Goal: Task Accomplishment & Management: Complete application form

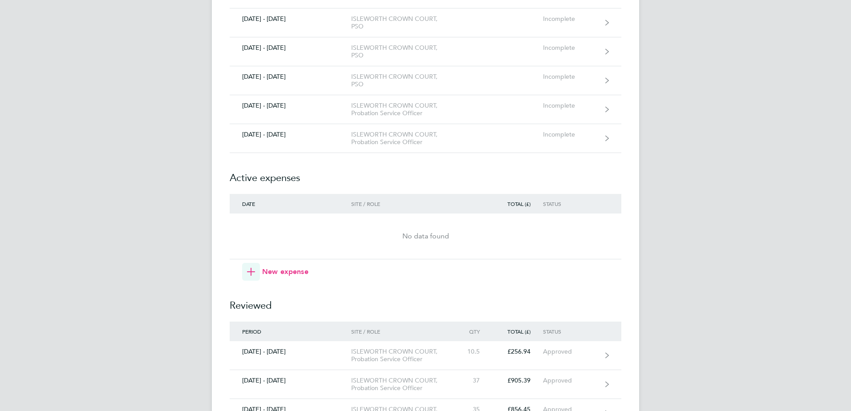
scroll to position [267, 0]
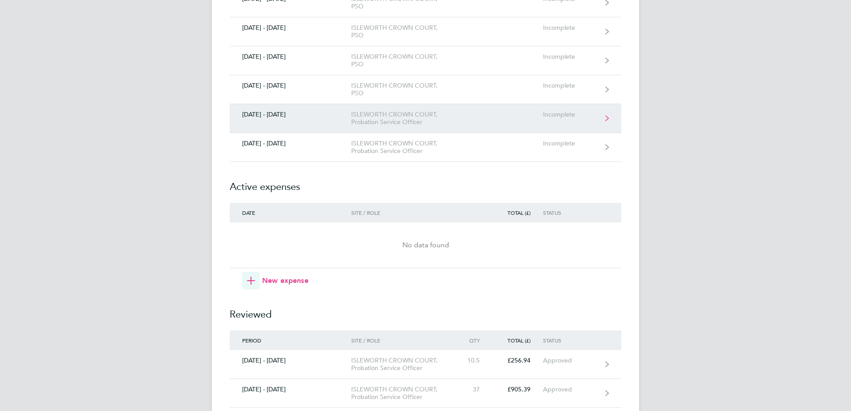
click at [297, 121] on link "[DATE] - [DATE] ISLEWORTH CROWN COURT, Probation Service Officer Incomplete" at bounding box center [426, 118] width 392 height 29
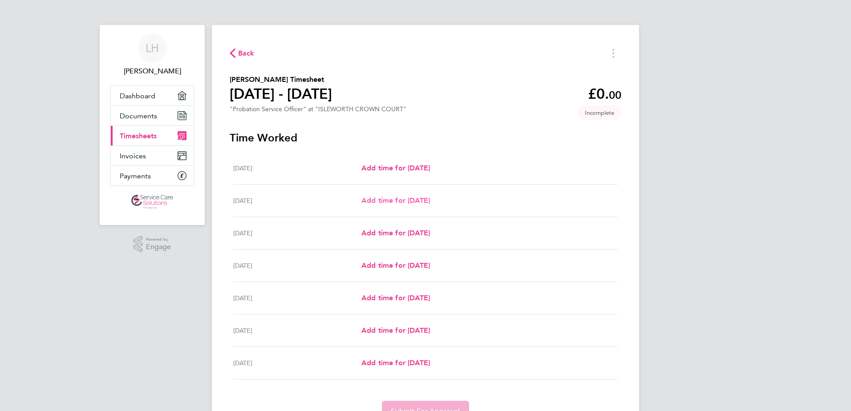
click at [375, 196] on span "Add time for [DATE]" at bounding box center [396, 200] width 69 height 8
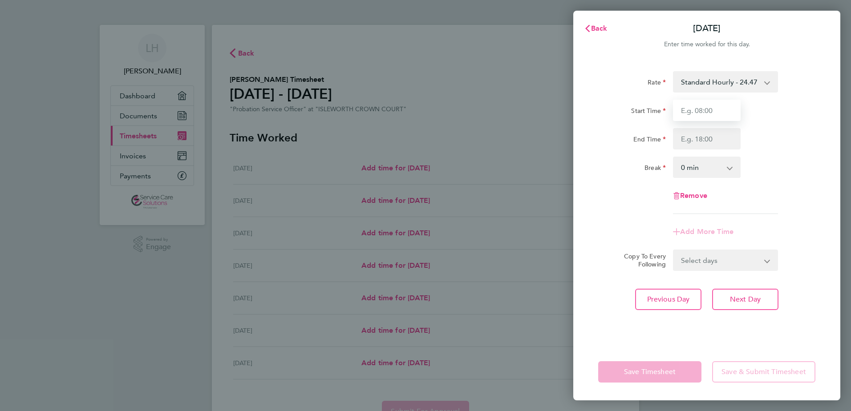
click at [699, 114] on input "Start Time" at bounding box center [707, 110] width 68 height 21
type input "08:00"
click at [695, 137] on input "End Time" at bounding box center [707, 138] width 68 height 21
type input "18:00"
click at [682, 327] on div "Rate Standard Hourly - 24.47 Start Time 08:00 End Time 18:00 Break 0 min 15 min…" at bounding box center [707, 202] width 267 height 283
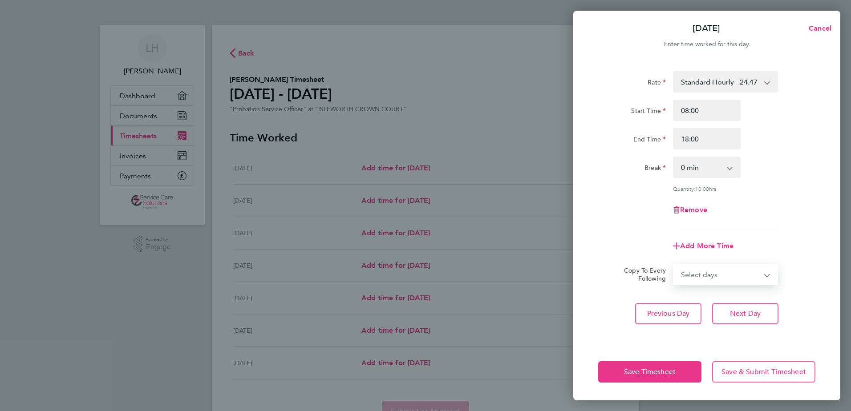
click at [715, 272] on select "Select days Day Weekday (Mon-Fri) Weekend (Sat-Sun) [DATE] [DATE] [DATE] [DATE]…" at bounding box center [721, 275] width 94 height 20
select select "WEEKDAY"
click at [674, 265] on select "Select days Day Weekday (Mon-Fri) Weekend (Sat-Sun) [DATE] [DATE] [DATE] [DATE]…" at bounding box center [721, 275] width 94 height 20
select select "[DATE]"
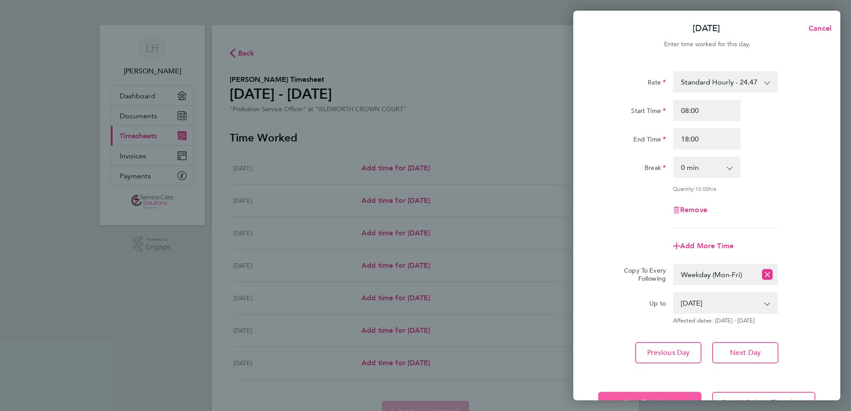
click at [659, 392] on button "Save Timesheet" at bounding box center [649, 402] width 103 height 21
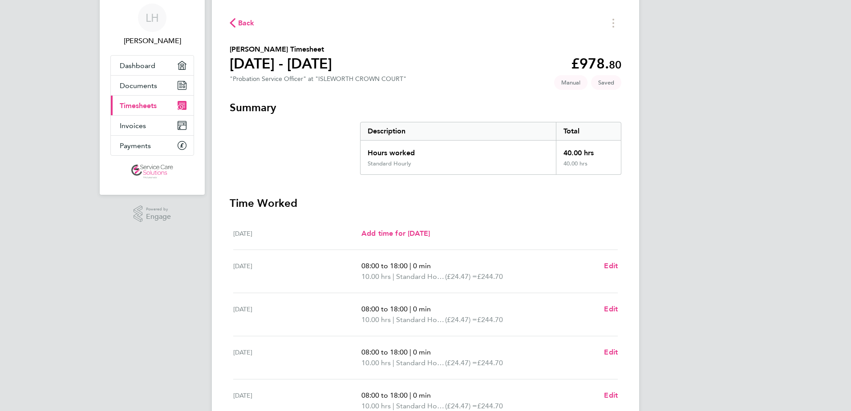
scroll to position [89, 0]
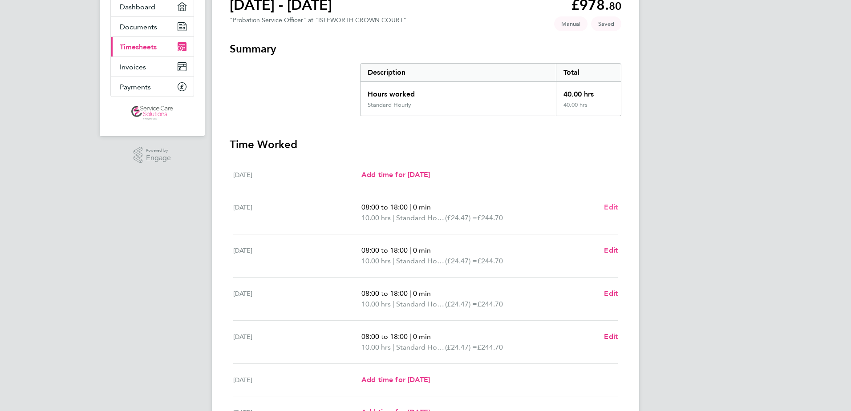
click at [609, 206] on span "Edit" at bounding box center [611, 207] width 14 height 8
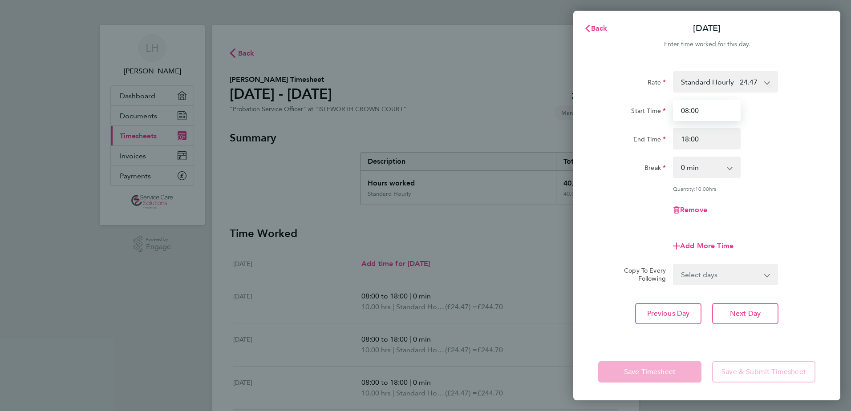
drag, startPoint x: 711, startPoint y: 114, endPoint x: 641, endPoint y: 104, distance: 70.5
click at [647, 111] on div "Start Time 08:00" at bounding box center [707, 110] width 224 height 21
type input "00:00"
drag, startPoint x: 621, startPoint y: 227, endPoint x: 626, endPoint y: 203, distance: 24.2
click at [621, 226] on div "Rate Standard Hourly - 24.47 Start Time 00:00 End Time 18:00 Break 0 min 15 min…" at bounding box center [706, 149] width 217 height 157
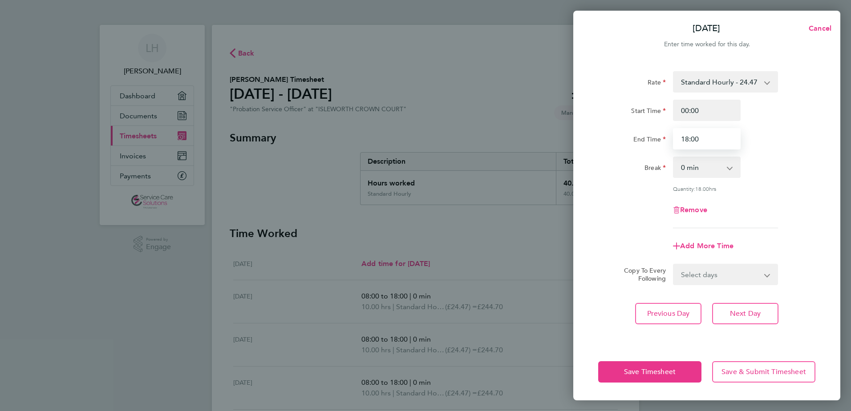
click at [690, 137] on input "18:00" at bounding box center [707, 138] width 68 height 21
drag, startPoint x: 720, startPoint y: 140, endPoint x: 330, endPoint y: 119, distance: 391.1
click at [332, 119] on div "[DATE] Cancel Enter time worked for this day. Rate Standard Hourly - 24.47 Star…" at bounding box center [425, 205] width 851 height 411
type input "00:00"
click at [628, 220] on div "Remove" at bounding box center [707, 209] width 224 height 21
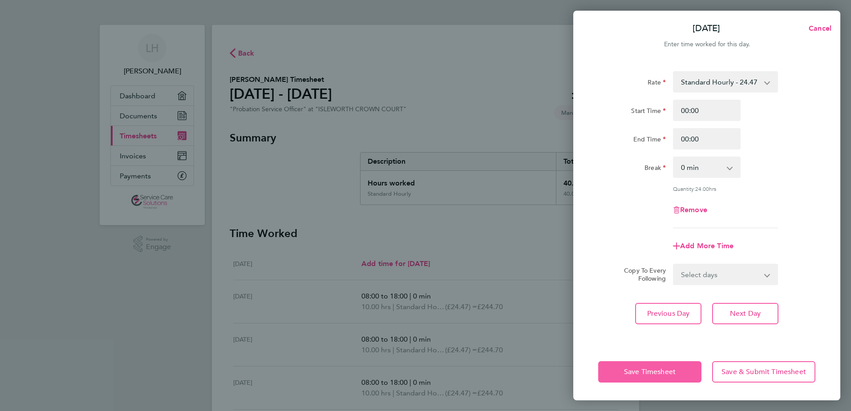
click at [644, 369] on span "Save Timesheet" at bounding box center [650, 372] width 52 height 9
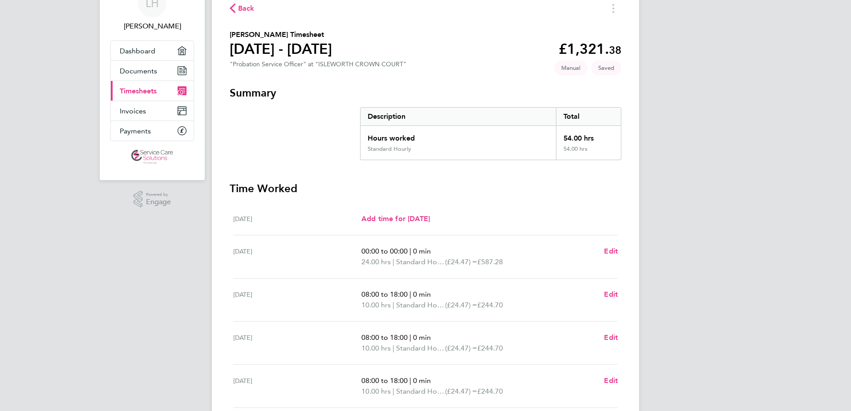
scroll to position [134, 0]
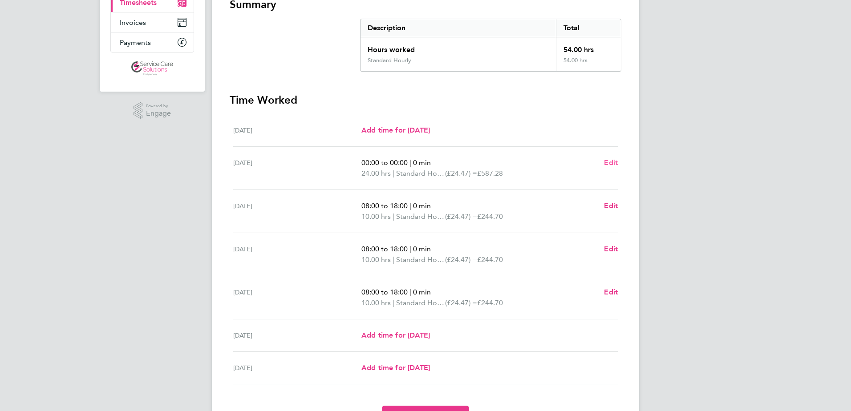
click at [611, 165] on span "Edit" at bounding box center [611, 163] width 14 height 8
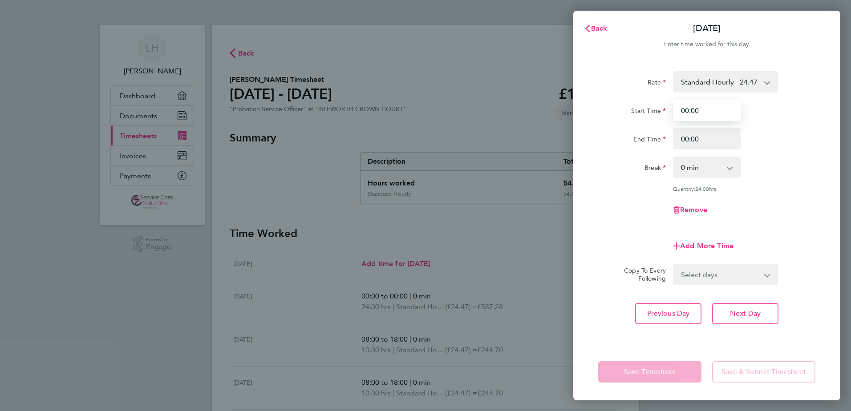
drag, startPoint x: 709, startPoint y: 117, endPoint x: 601, endPoint y: 118, distance: 108.2
click at [601, 118] on div "Start Time 00:00" at bounding box center [707, 110] width 224 height 21
type input "08:00"
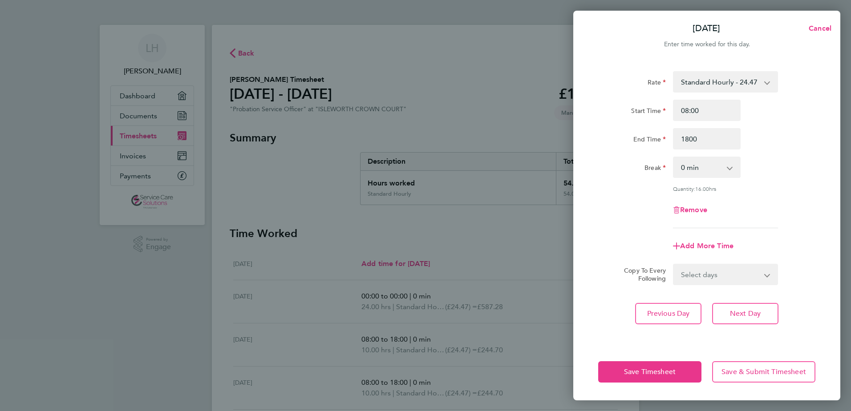
type input "18:00"
click at [666, 369] on span "Save Timesheet" at bounding box center [650, 372] width 52 height 9
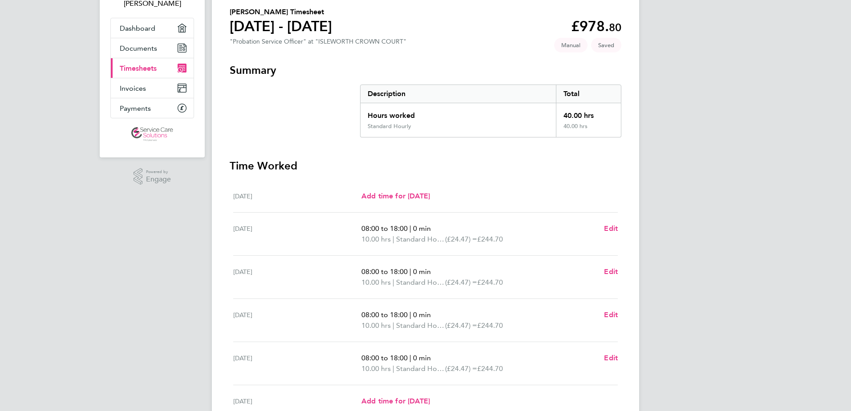
scroll to position [89, 0]
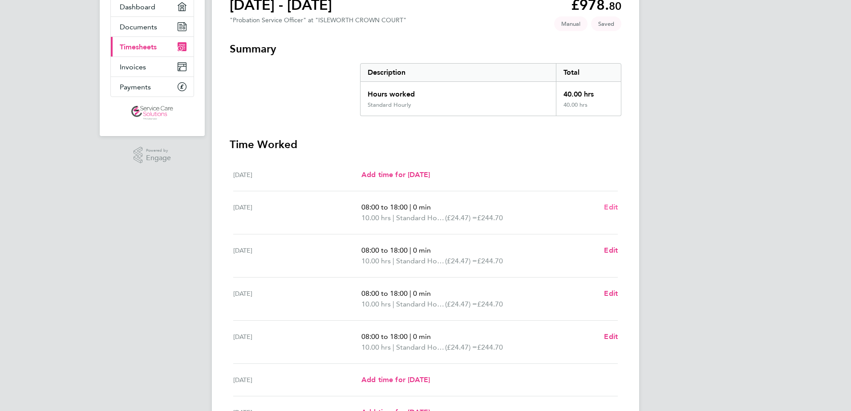
click at [611, 203] on span "Edit" at bounding box center [611, 207] width 14 height 8
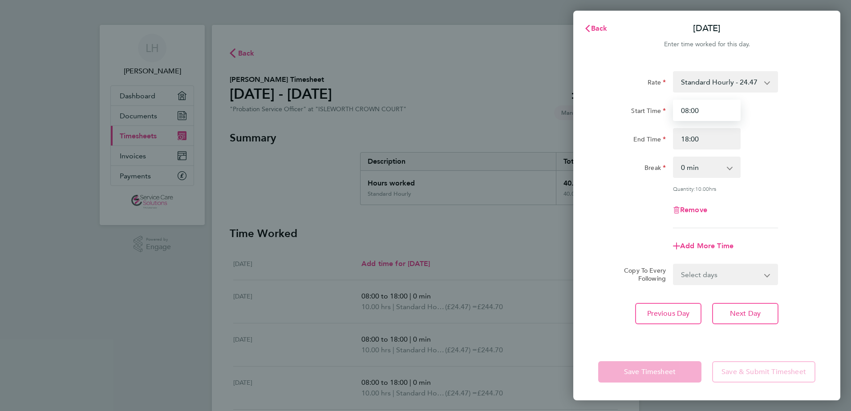
click at [708, 117] on input "08:00" at bounding box center [707, 110] width 68 height 21
click at [689, 112] on input "08:00" at bounding box center [707, 110] width 68 height 21
type input "09:00"
click at [632, 175] on div "Break" at bounding box center [632, 167] width 75 height 21
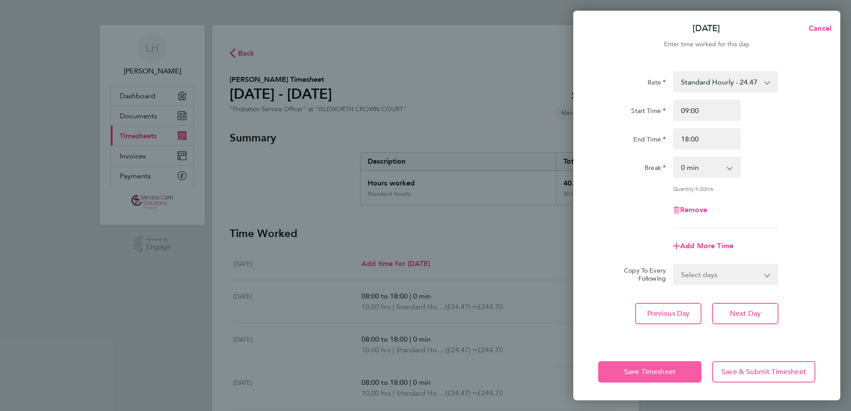
click at [641, 371] on span "Save Timesheet" at bounding box center [650, 372] width 52 height 9
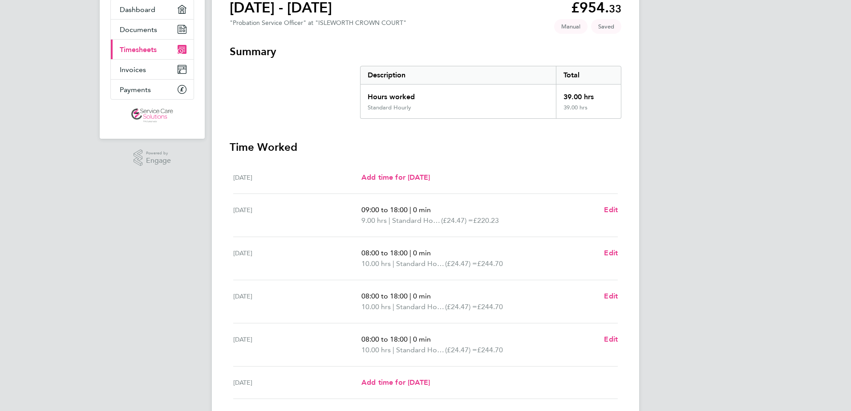
scroll to position [178, 0]
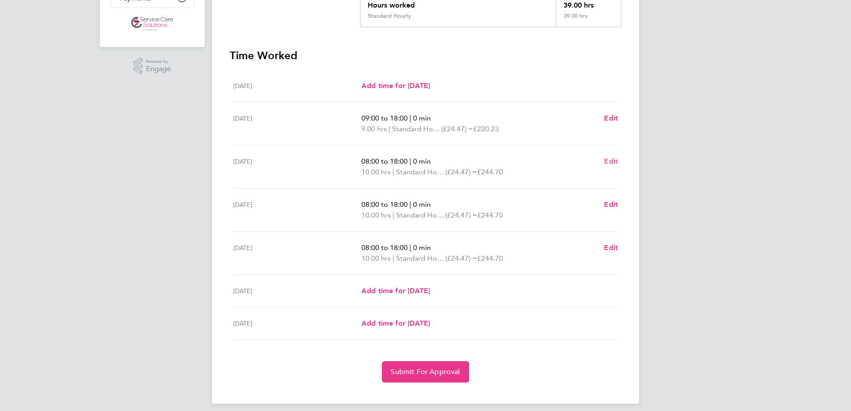
click at [612, 161] on span "Edit" at bounding box center [611, 161] width 14 height 8
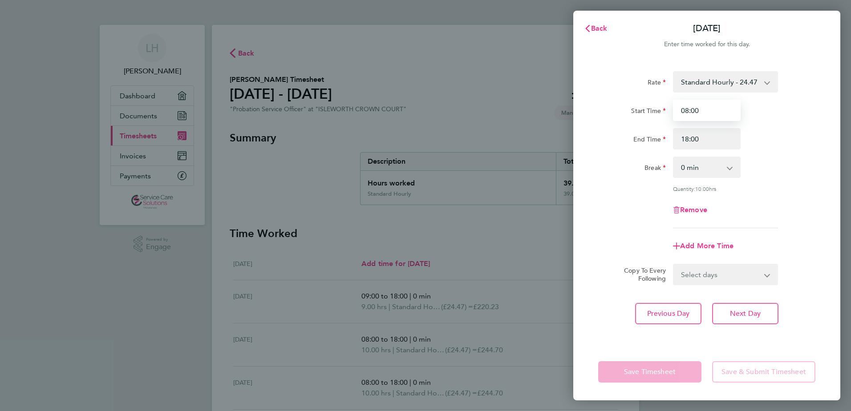
click at [704, 110] on input "08:00" at bounding box center [707, 110] width 68 height 21
drag, startPoint x: 704, startPoint y: 110, endPoint x: 623, endPoint y: 101, distance: 81.0
click at [623, 101] on div "Start Time 08:00" at bounding box center [707, 110] width 224 height 21
drag, startPoint x: 688, startPoint y: 109, endPoint x: 696, endPoint y: 109, distance: 8.0
click at [688, 109] on input "08:00" at bounding box center [707, 110] width 68 height 21
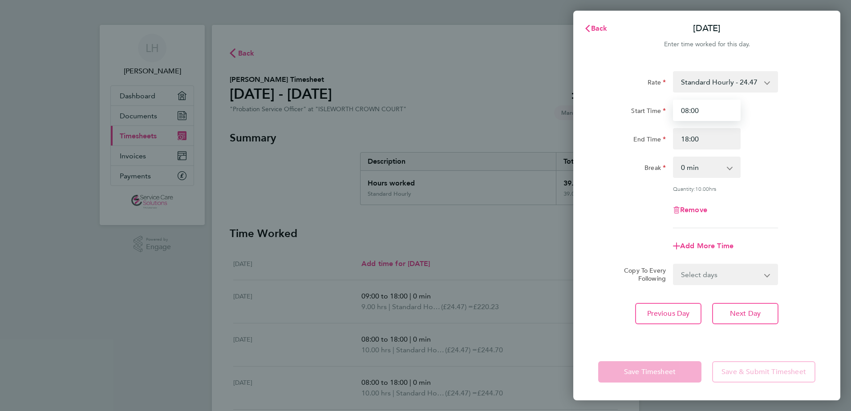
click at [730, 115] on input "08:00" at bounding box center [707, 110] width 68 height 21
click at [689, 111] on input "08:00" at bounding box center [707, 110] width 68 height 21
type input "09:00"
click at [649, 373] on app-form-button "Save Timesheet" at bounding box center [652, 372] width 109 height 21
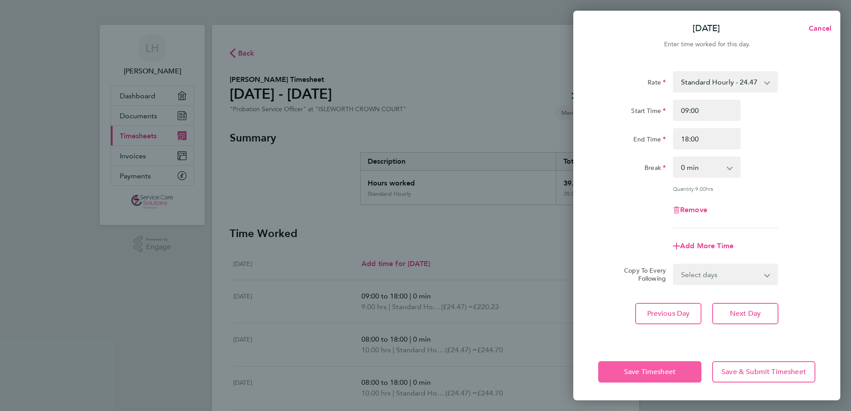
click at [649, 372] on span "Save Timesheet" at bounding box center [650, 372] width 52 height 9
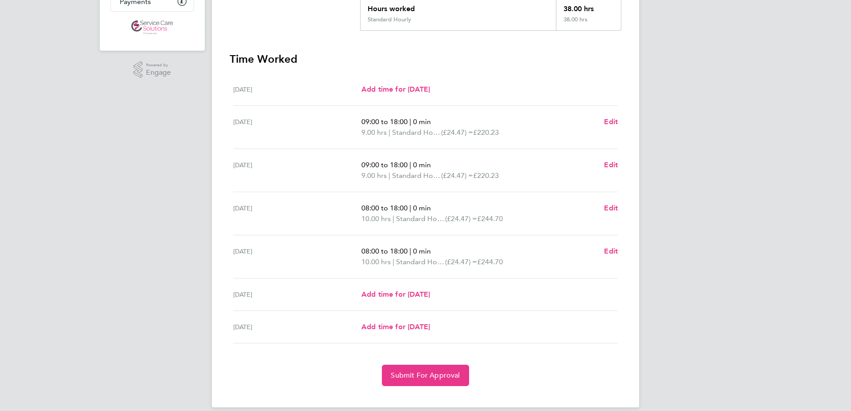
scroll to position [178, 0]
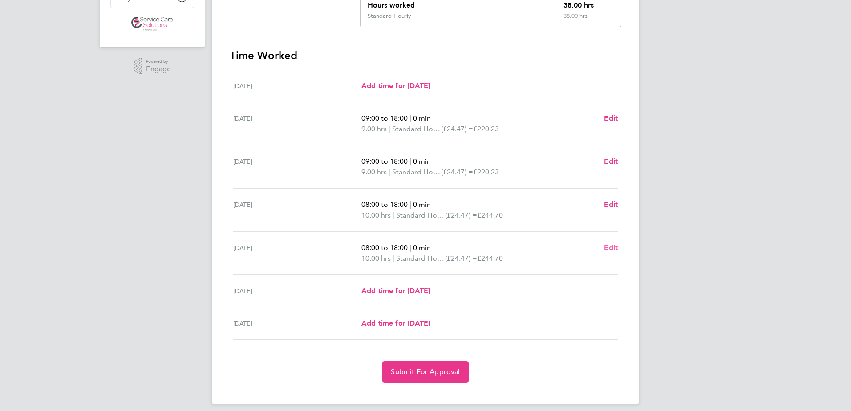
click at [615, 247] on span "Edit" at bounding box center [611, 248] width 14 height 8
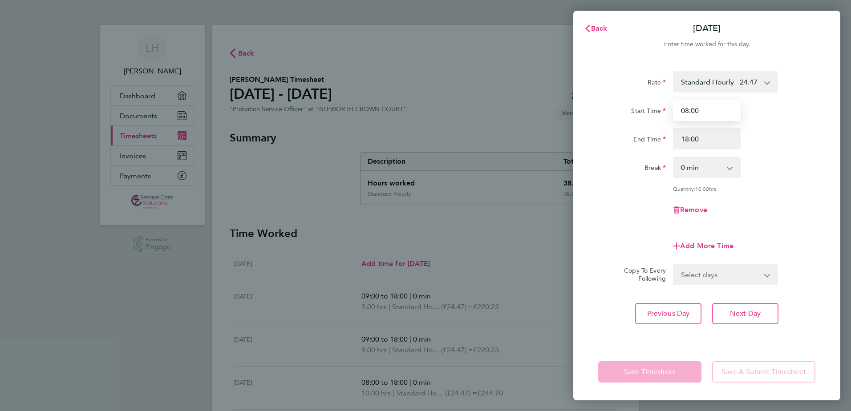
click at [709, 113] on input "08:00" at bounding box center [707, 110] width 68 height 21
click at [688, 111] on input "08:00" at bounding box center [707, 110] width 68 height 21
type input "09:00"
click at [644, 354] on div "Save Timesheet Save & Submit Timesheet" at bounding box center [707, 372] width 267 height 57
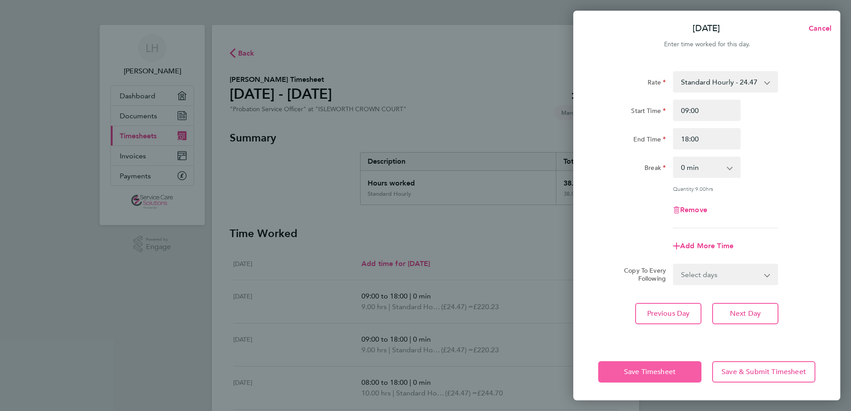
click at [644, 366] on button "Save Timesheet" at bounding box center [649, 372] width 103 height 21
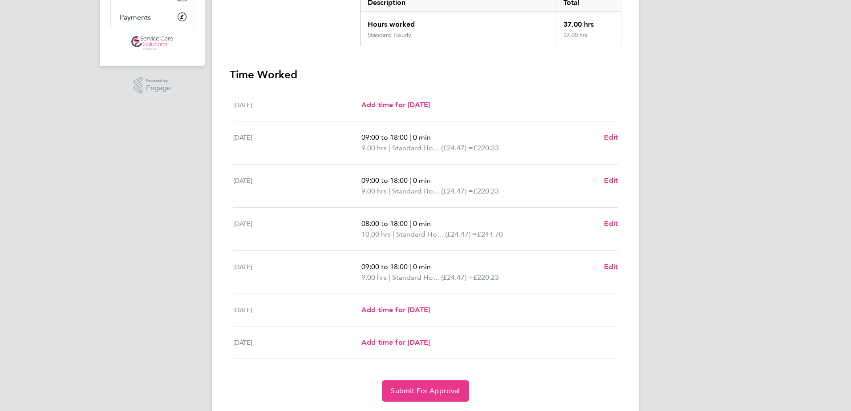
scroll to position [178, 0]
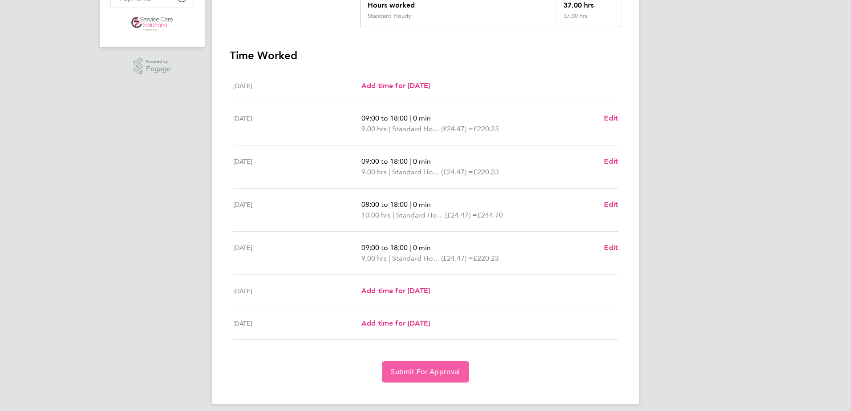
click at [422, 372] on span "Submit For Approval" at bounding box center [425, 372] width 69 height 9
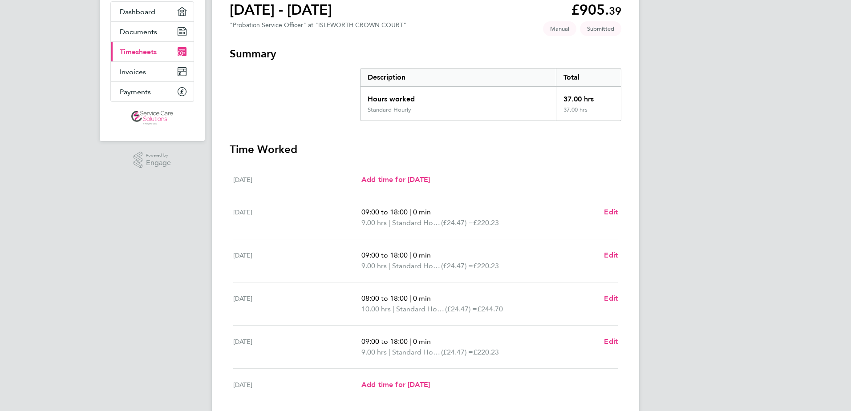
scroll to position [0, 0]
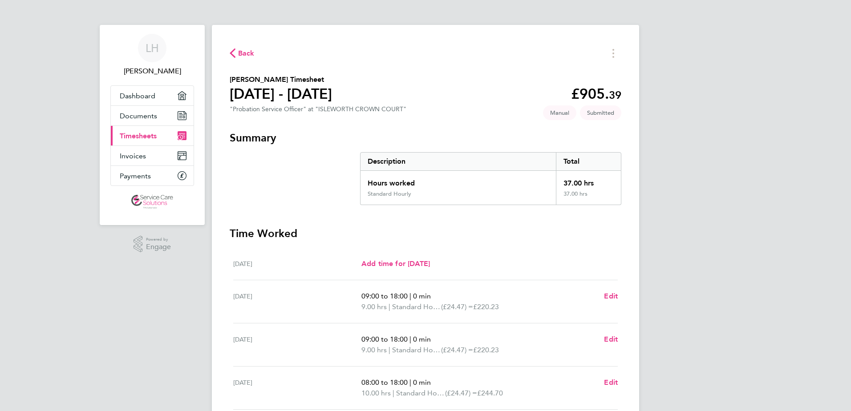
click at [269, 179] on section "Summary Description Total Hours worked 37.00 hrs Standard Hourly 37.00 hrs" at bounding box center [426, 168] width 392 height 74
